Goal: Information Seeking & Learning: Learn about a topic

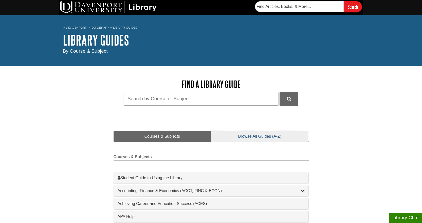
click at [266, 137] on link "Browse All Guides (A-Z)" at bounding box center [260, 136] width 98 height 11
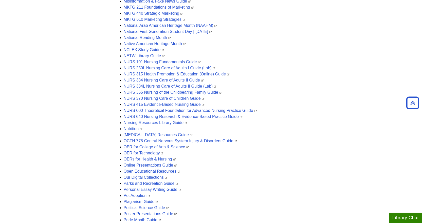
scroll to position [1040, 0]
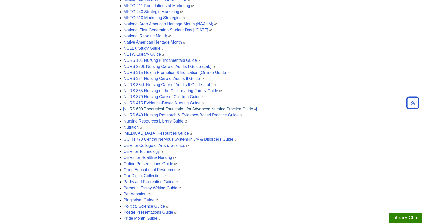
click at [167, 109] on link "NURS 600 Theoretical Foundation for Advanced Nursing Practice Guide" at bounding box center [190, 109] width 133 height 4
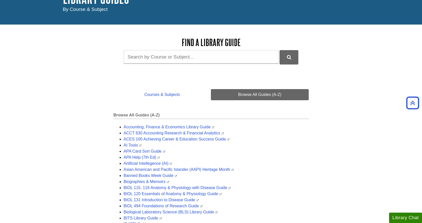
scroll to position [0, 0]
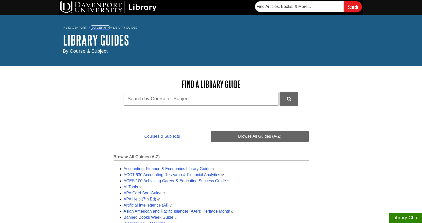
drag, startPoint x: 107, startPoint y: 28, endPoint x: 107, endPoint y: 31, distance: 3.6
click at [107, 28] on link "DU Library" at bounding box center [100, 28] width 17 height 4
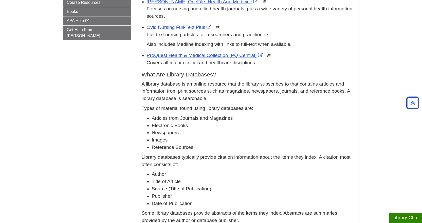
scroll to position [51, 0]
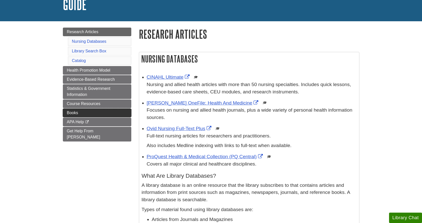
click at [86, 115] on link "Books" at bounding box center [97, 113] width 68 height 9
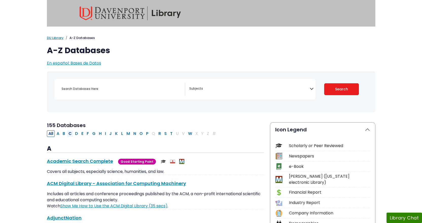
click at [71, 134] on button "C" at bounding box center [70, 134] width 6 height 7
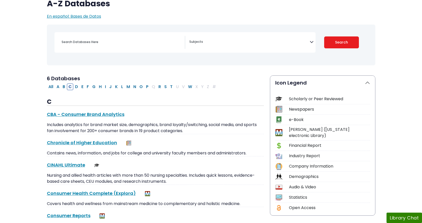
scroll to position [51, 0]
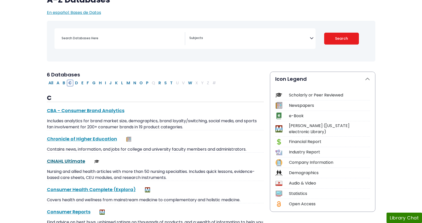
click at [76, 161] on link "CINAHL Ultimate This link opens in a new window" at bounding box center [66, 161] width 38 height 6
click at [95, 83] on button "G" at bounding box center [94, 83] width 6 height 7
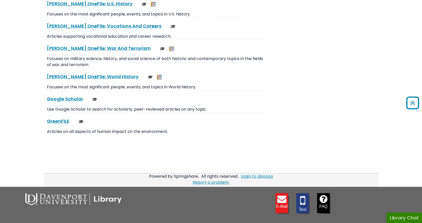
scroll to position [1156, 0]
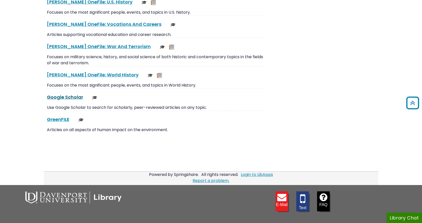
click at [65, 97] on link "Google Scholar This link opens in a new window" at bounding box center [65, 97] width 36 height 6
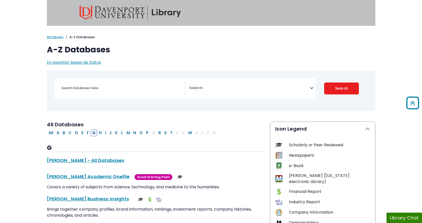
scroll to position [0, 0]
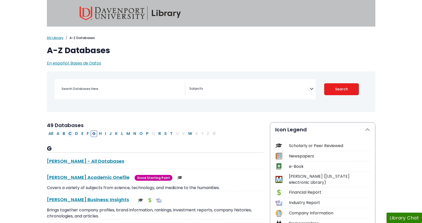
click at [71, 134] on button "C" at bounding box center [70, 134] width 6 height 7
select select "Database Subject Filter"
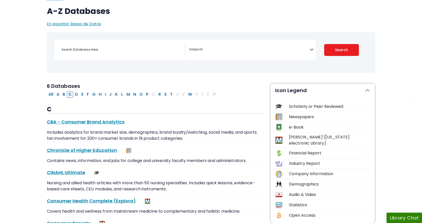
scroll to position [127, 0]
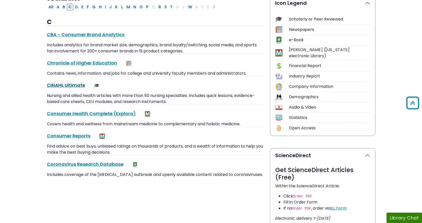
click at [73, 85] on link "CINAHL Ultimate This link opens in a new window" at bounding box center [66, 85] width 38 height 6
